Goal: Task Accomplishment & Management: Manage account settings

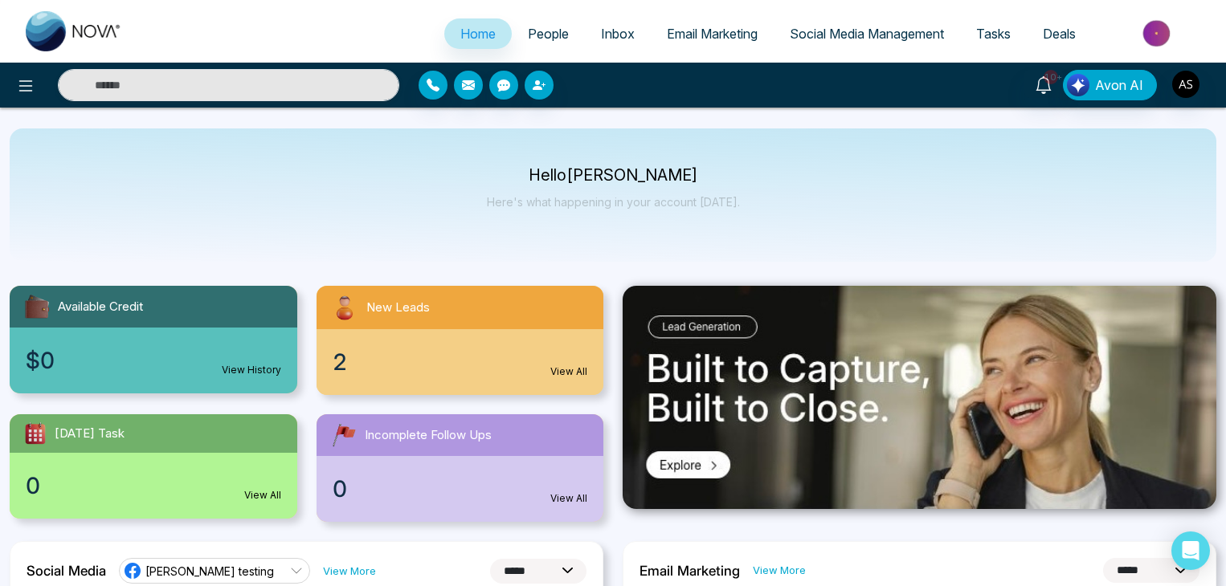
select select "*"
click at [1179, 83] on img "button" at bounding box center [1185, 84] width 27 height 27
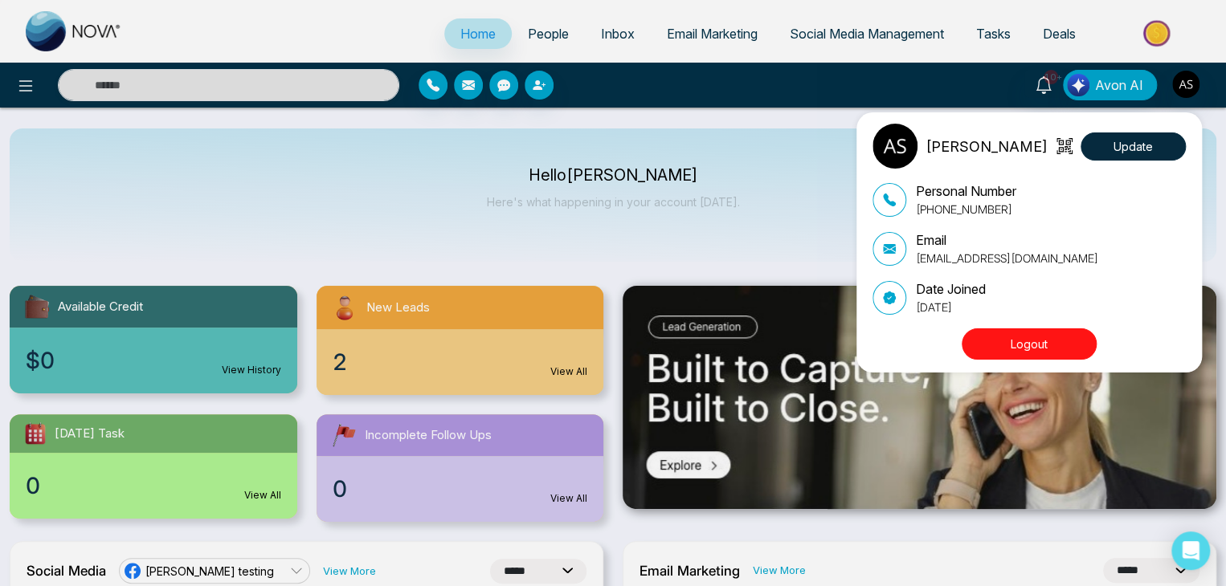
click at [1063, 345] on button "Logout" at bounding box center [1029, 344] width 135 height 31
